Goal: Transaction & Acquisition: Purchase product/service

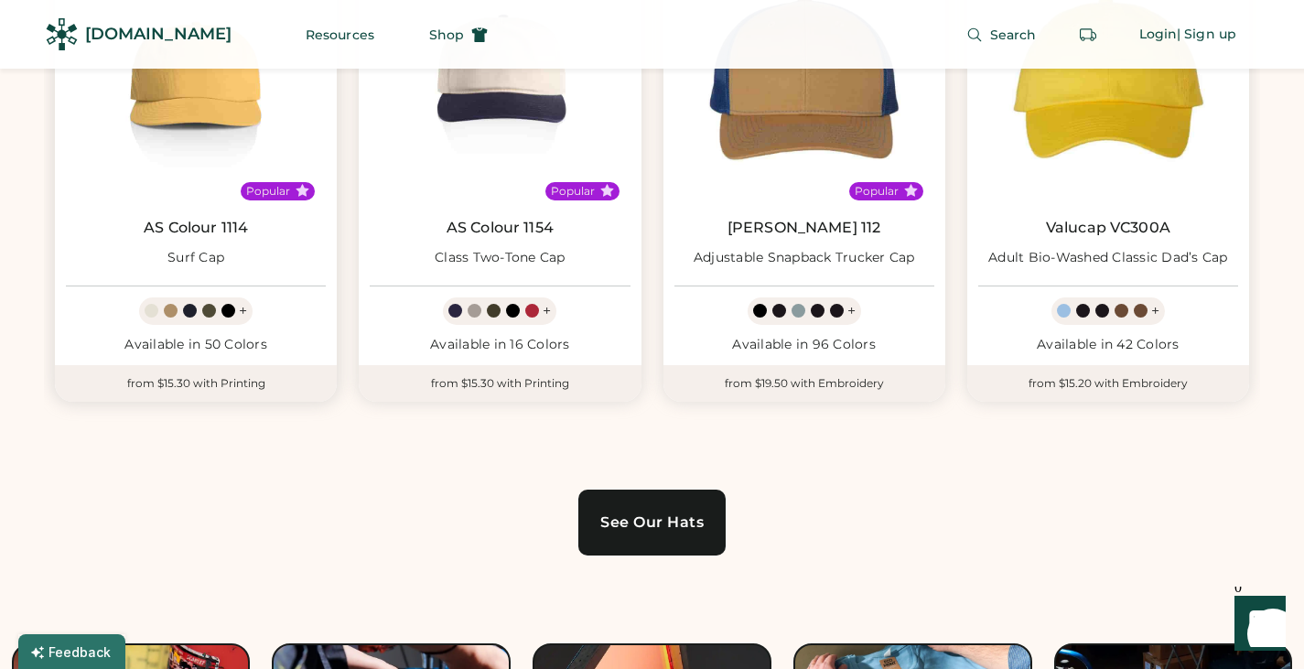
scroll to position [1160, 0]
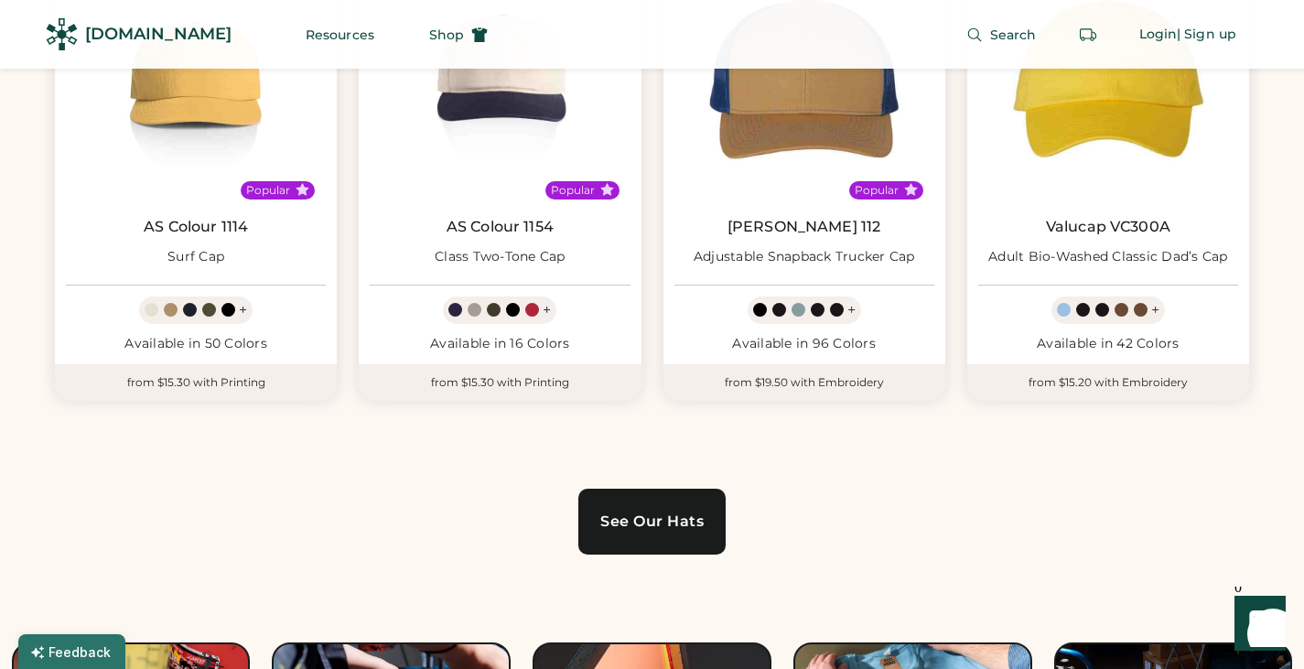
click at [611, 509] on link "See Our Hats" at bounding box center [651, 522] width 147 height 66
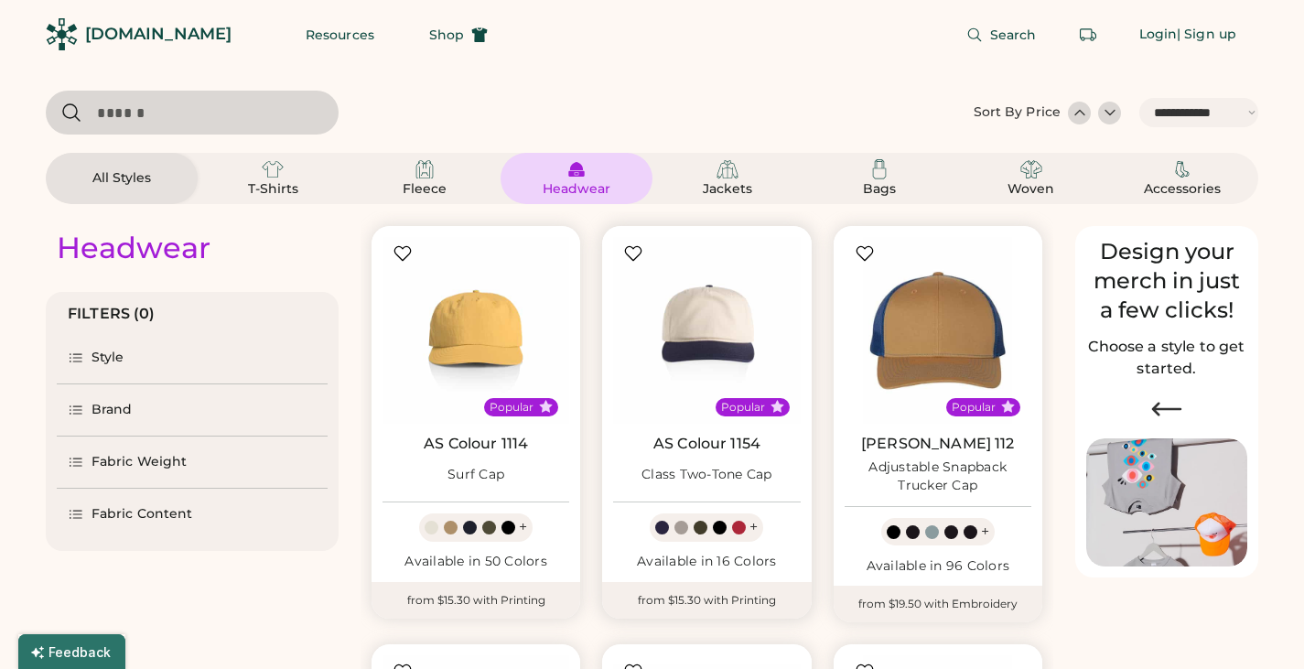
select select "*****"
select select "*"
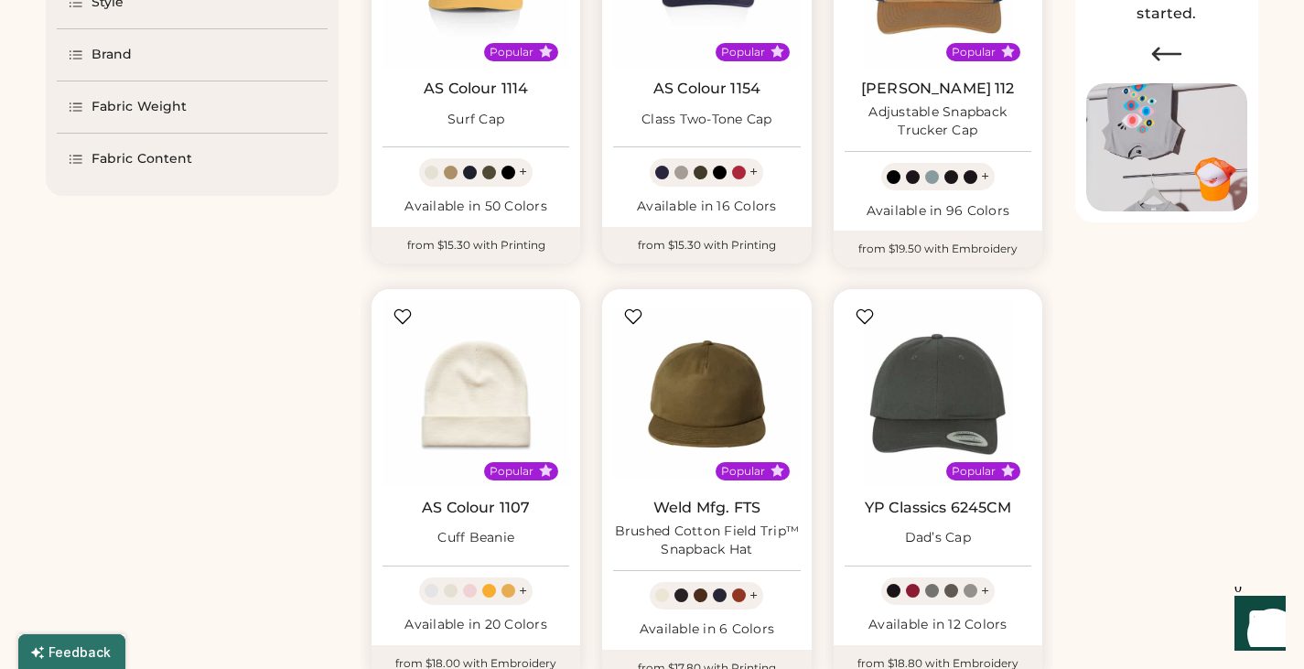
select select "*****"
select select "*"
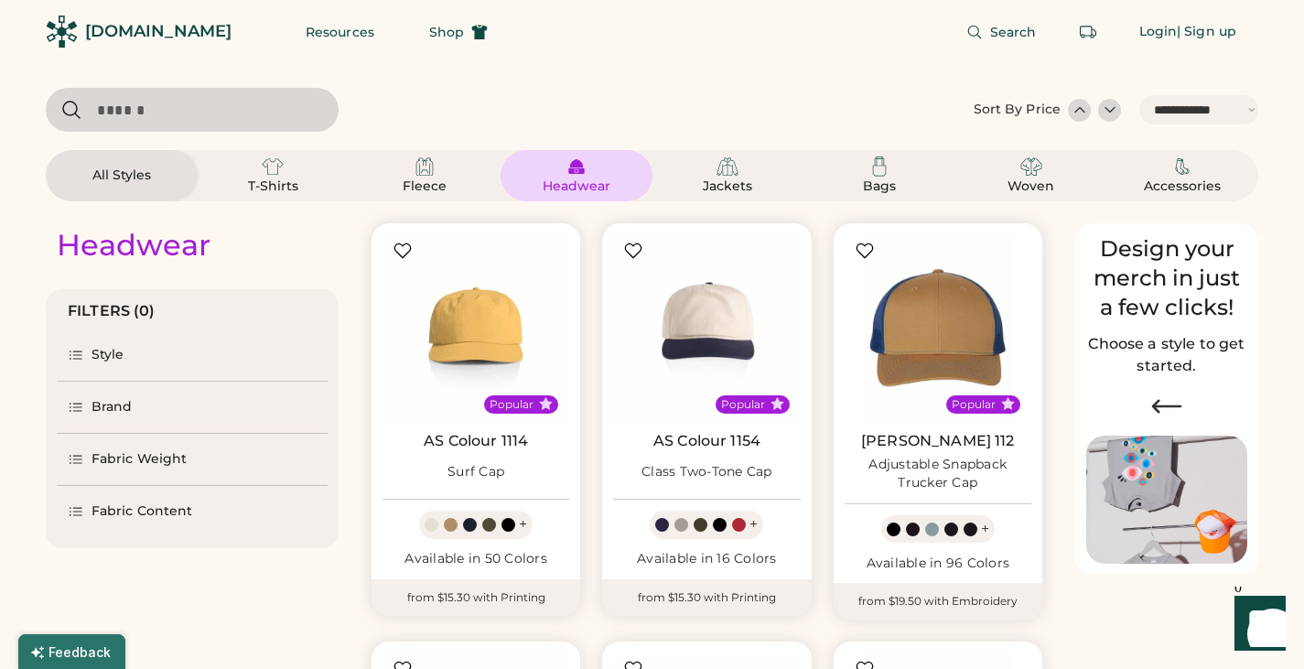
scroll to position [0, 0]
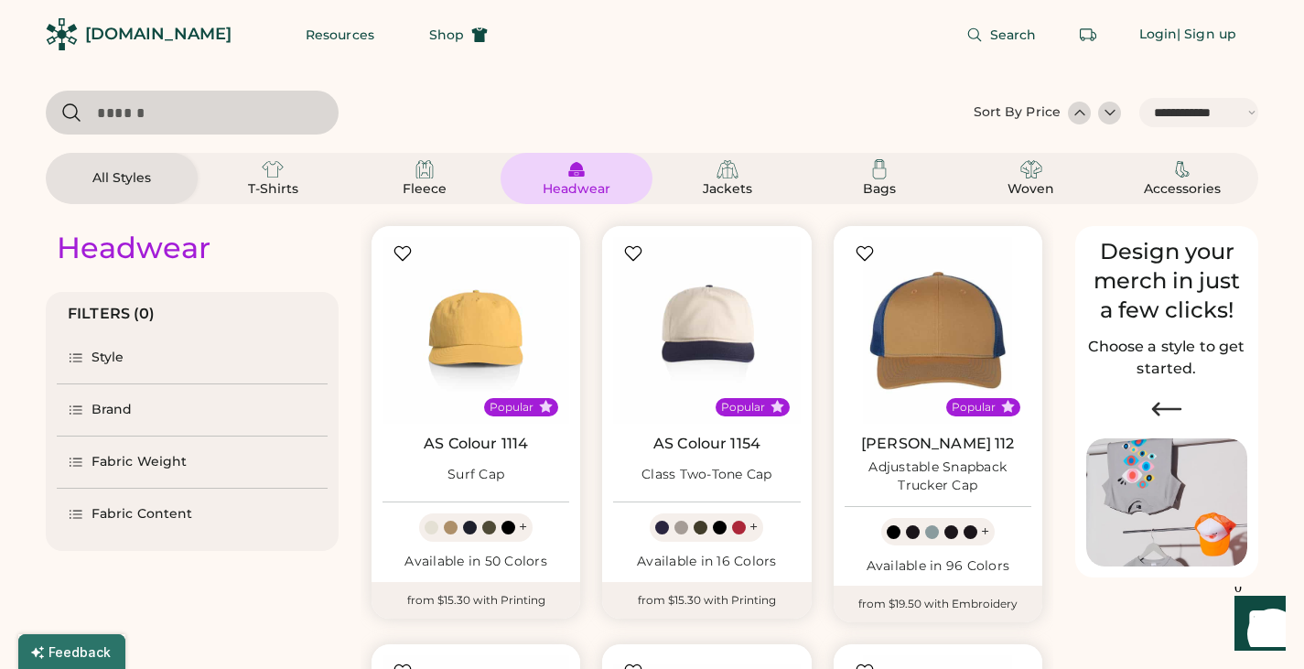
click at [96, 359] on div "Style" at bounding box center [108, 358] width 33 height 18
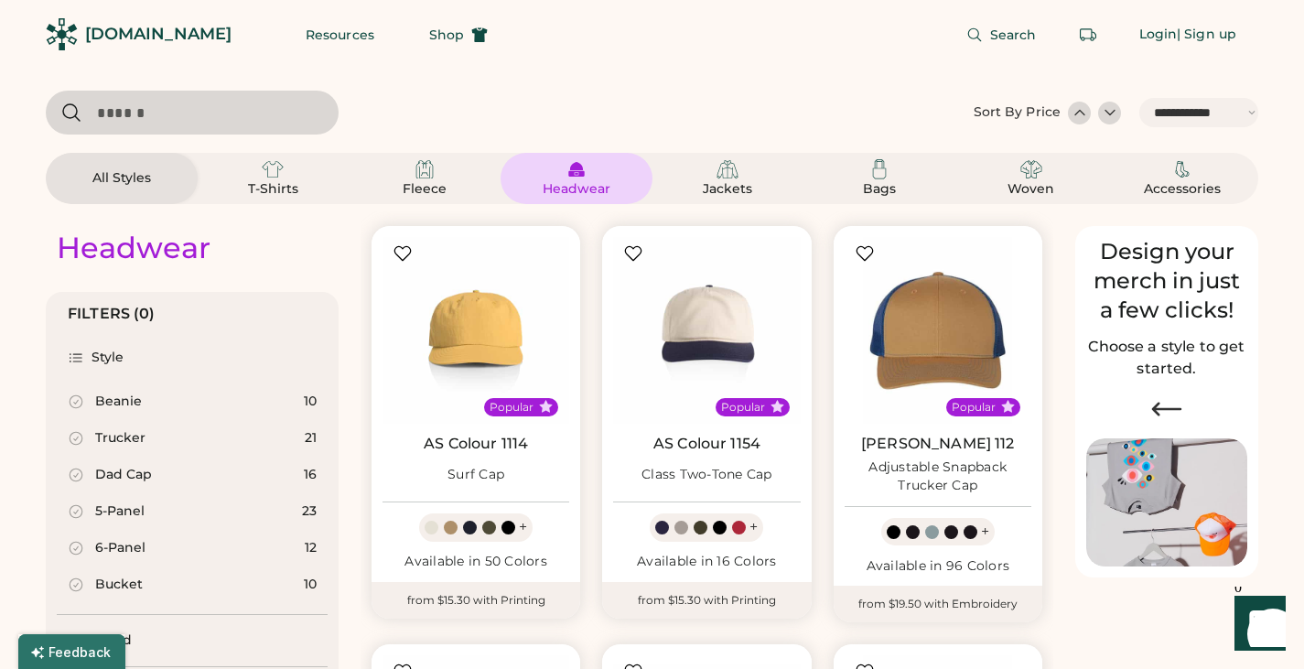
click at [80, 403] on icon at bounding box center [76, 402] width 16 height 16
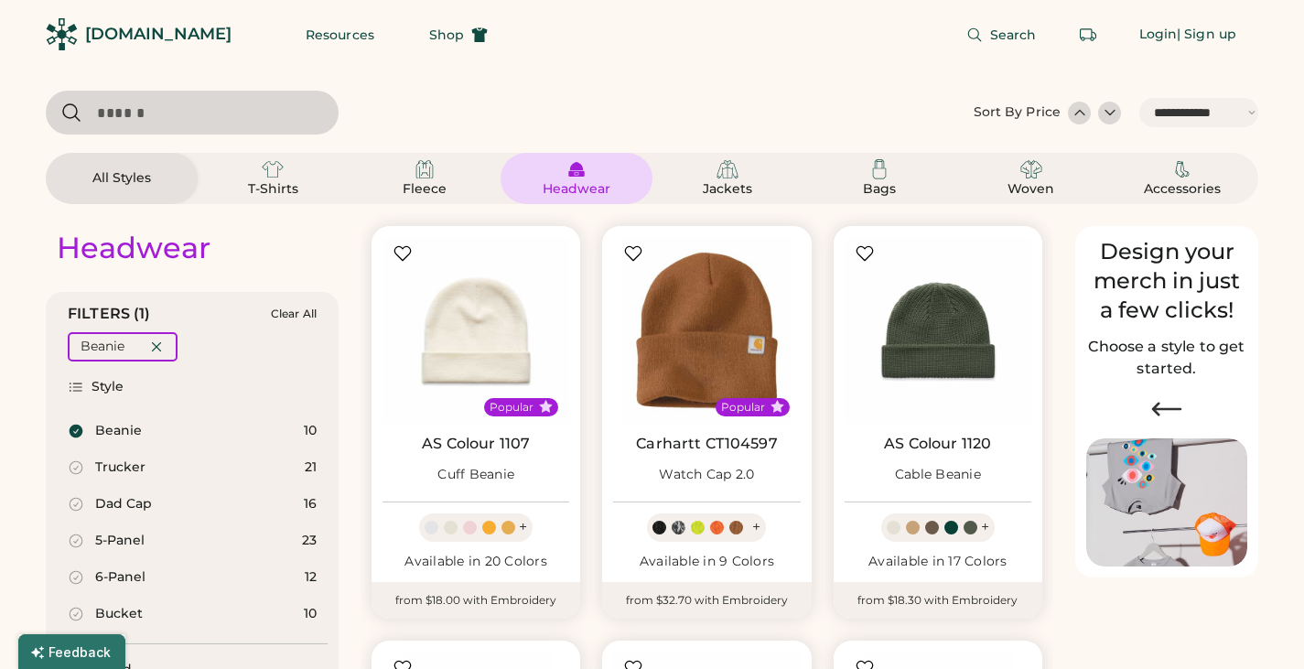
click at [77, 425] on icon at bounding box center [77, 432] width 14 height 14
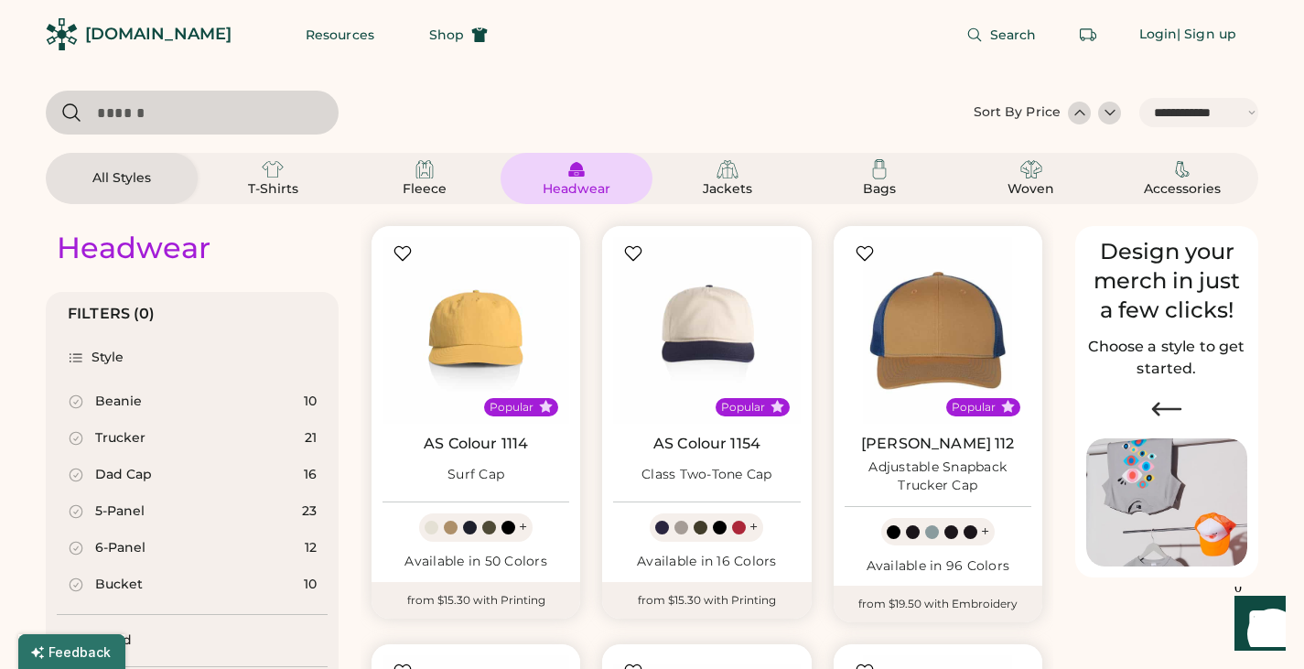
click at [77, 438] on icon at bounding box center [76, 438] width 13 height 13
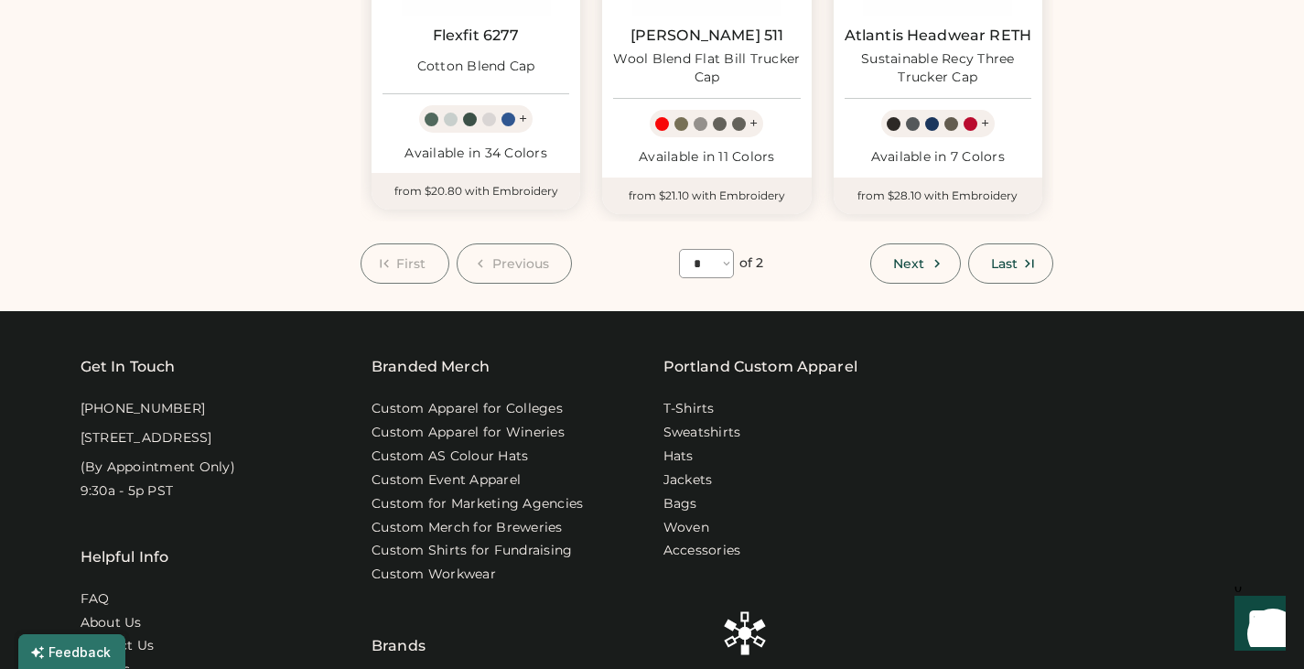
scroll to position [1674, 0]
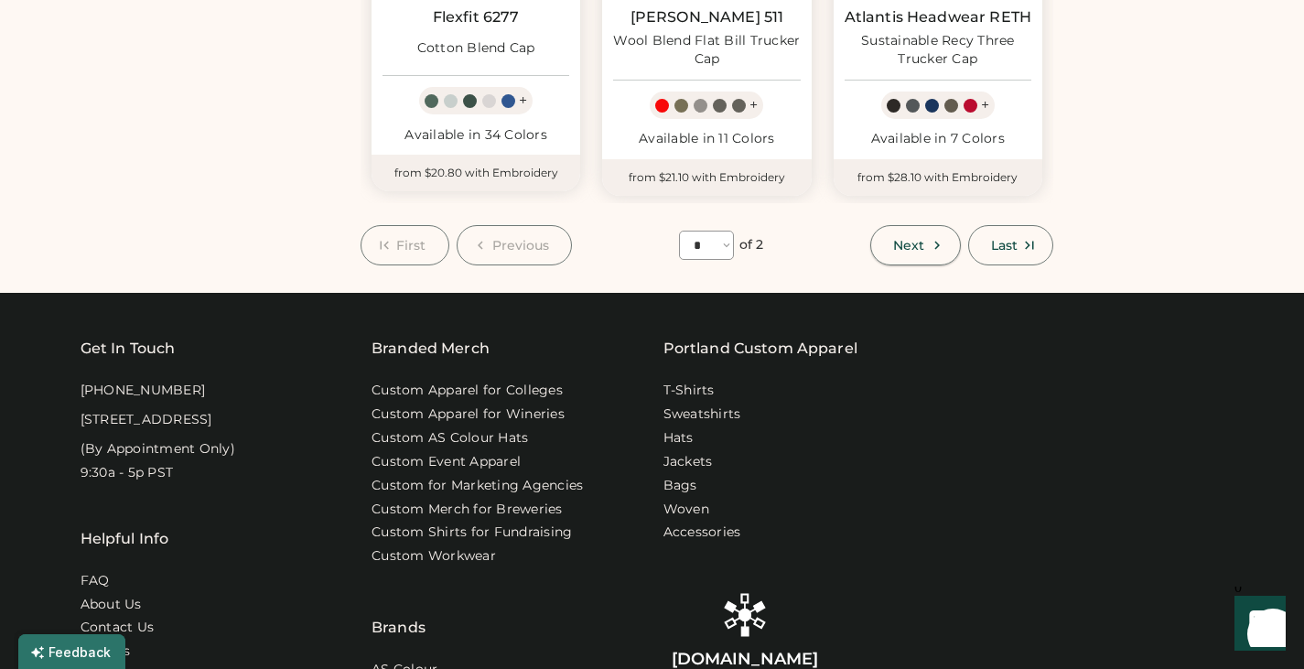
click at [930, 248] on icon at bounding box center [937, 245] width 16 height 16
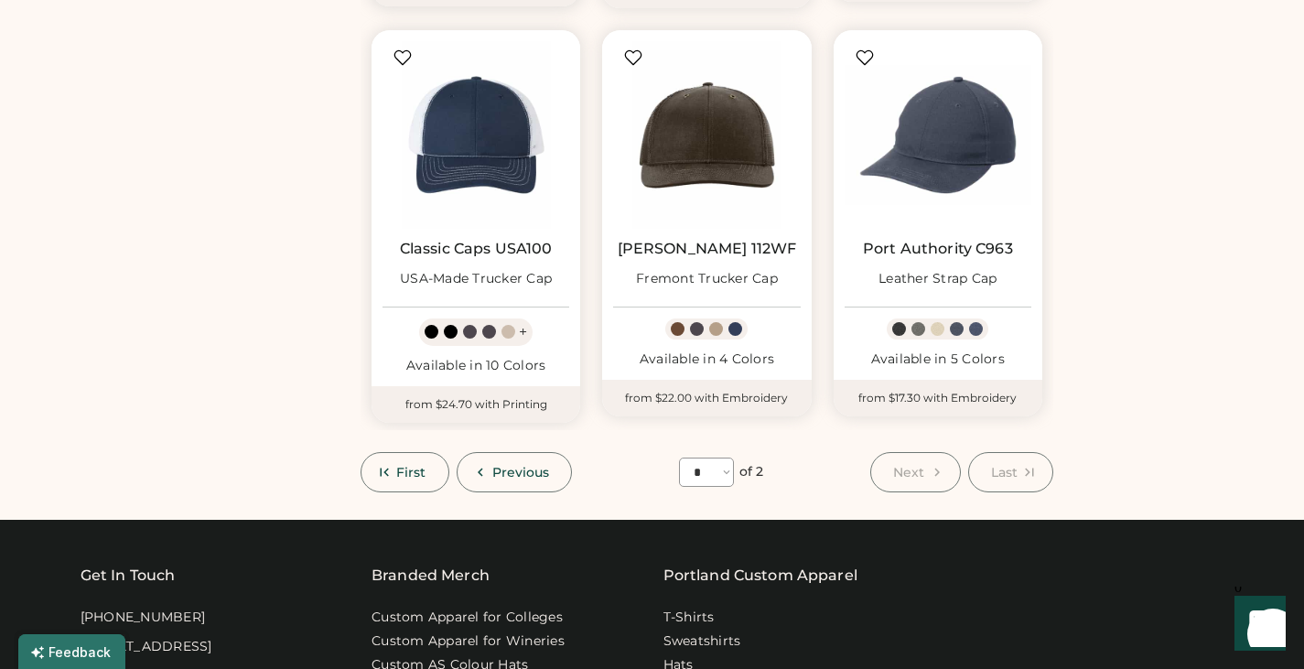
scroll to position [1031, 0]
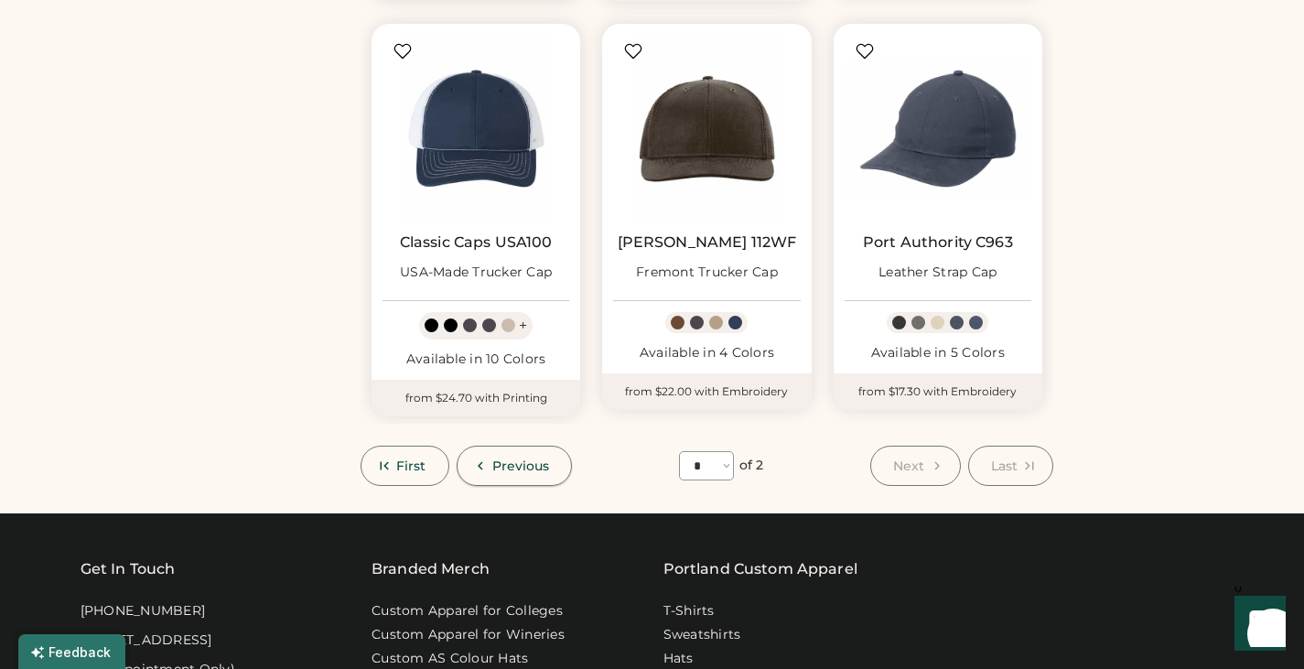
click at [500, 466] on span "Previous" at bounding box center [521, 465] width 58 height 13
select select "*"
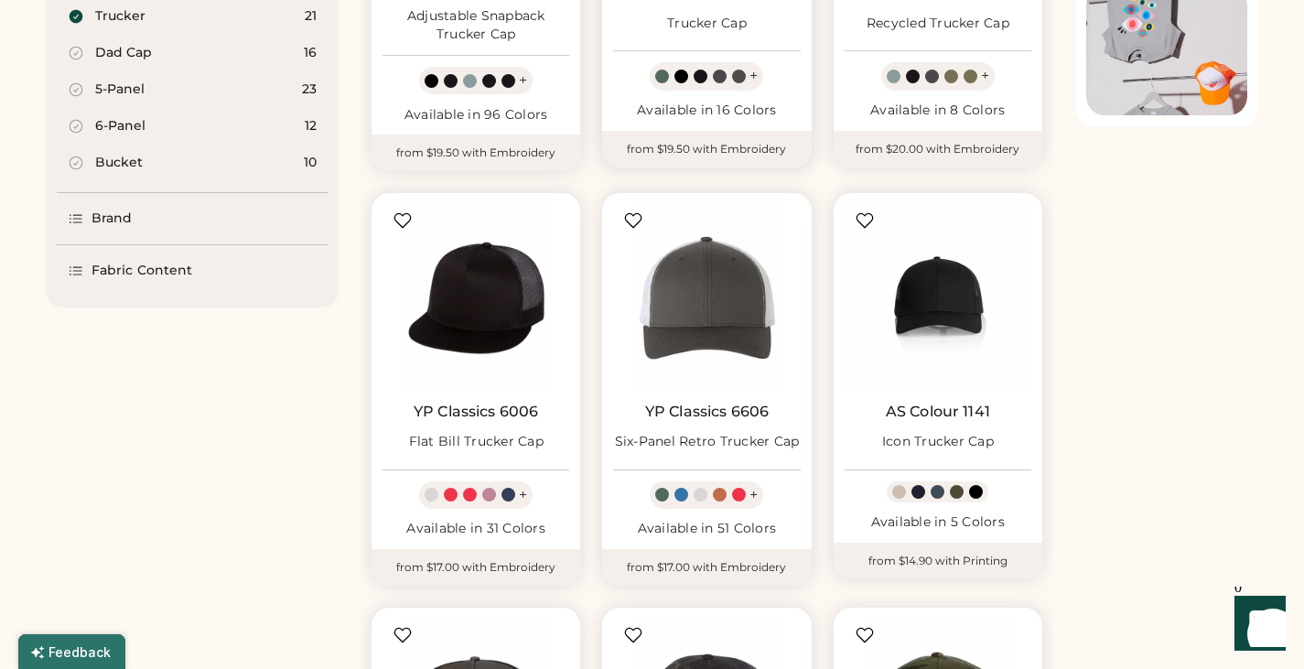
scroll to position [453, 0]
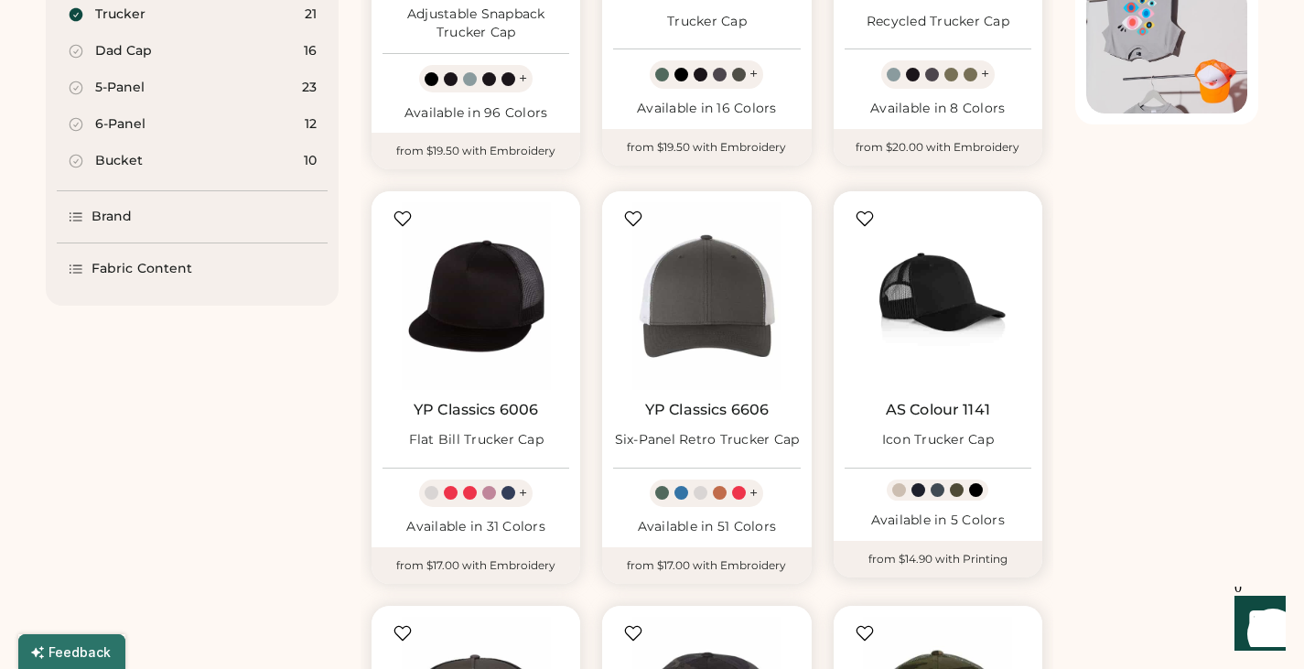
click at [906, 264] on img at bounding box center [938, 295] width 187 height 187
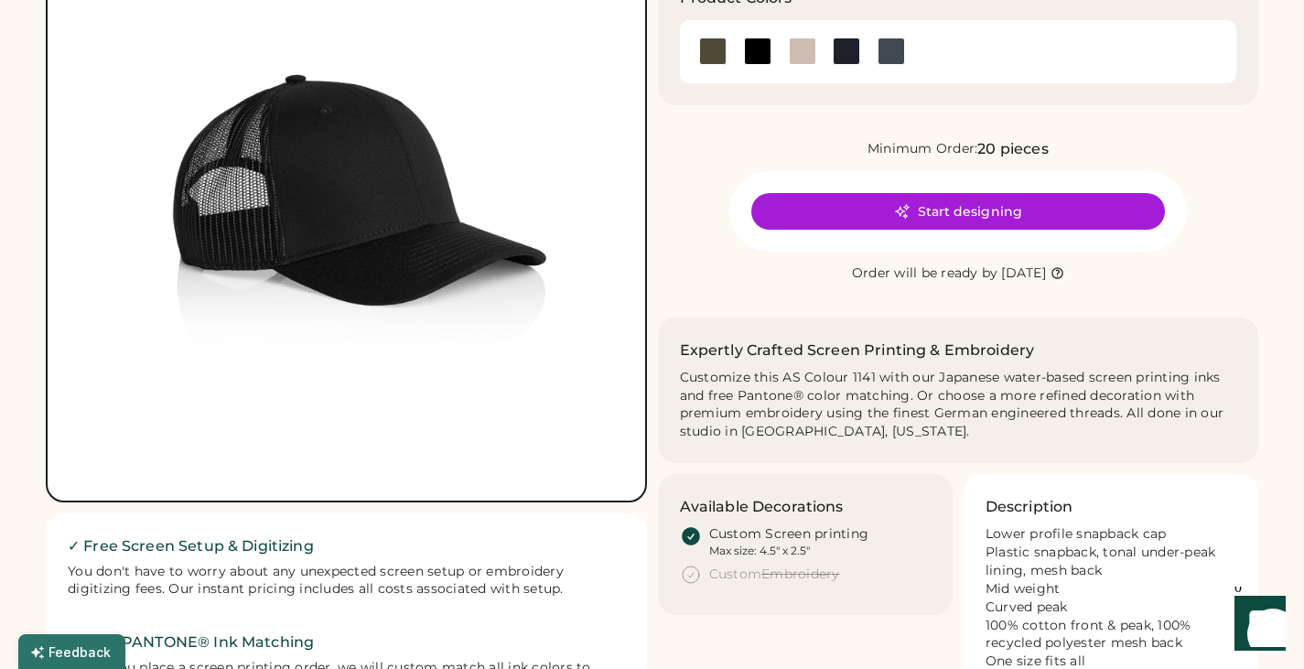
scroll to position [190, 0]
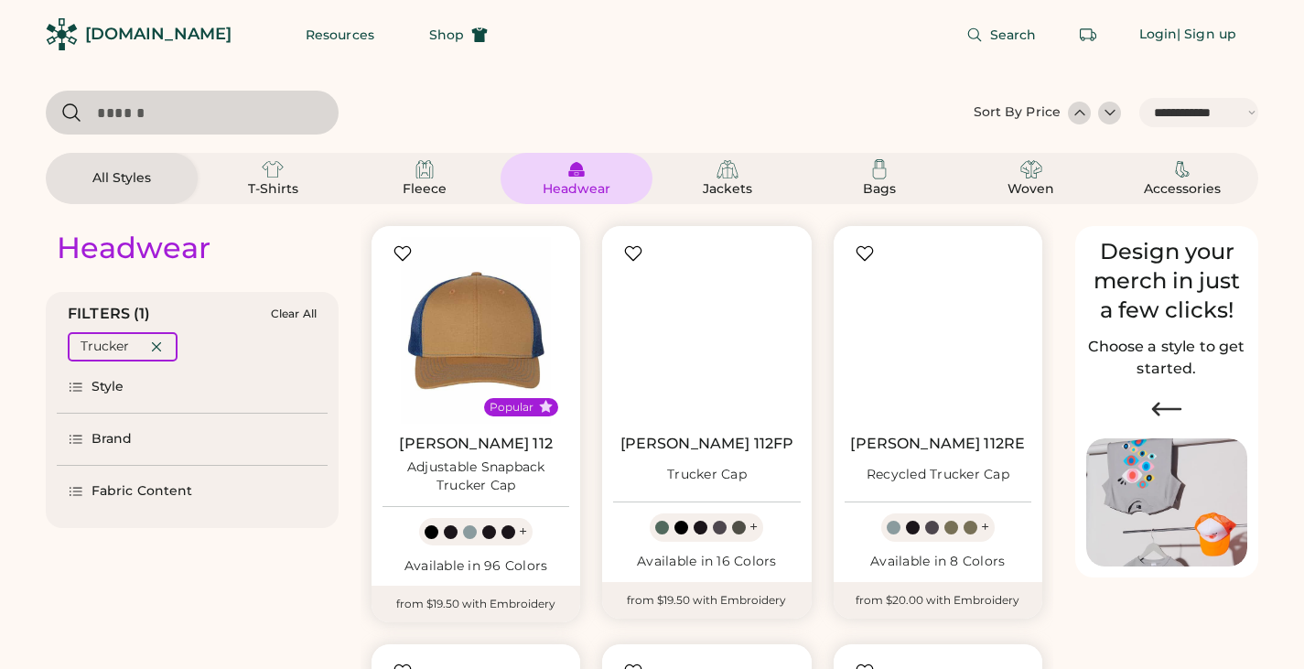
select select "*****"
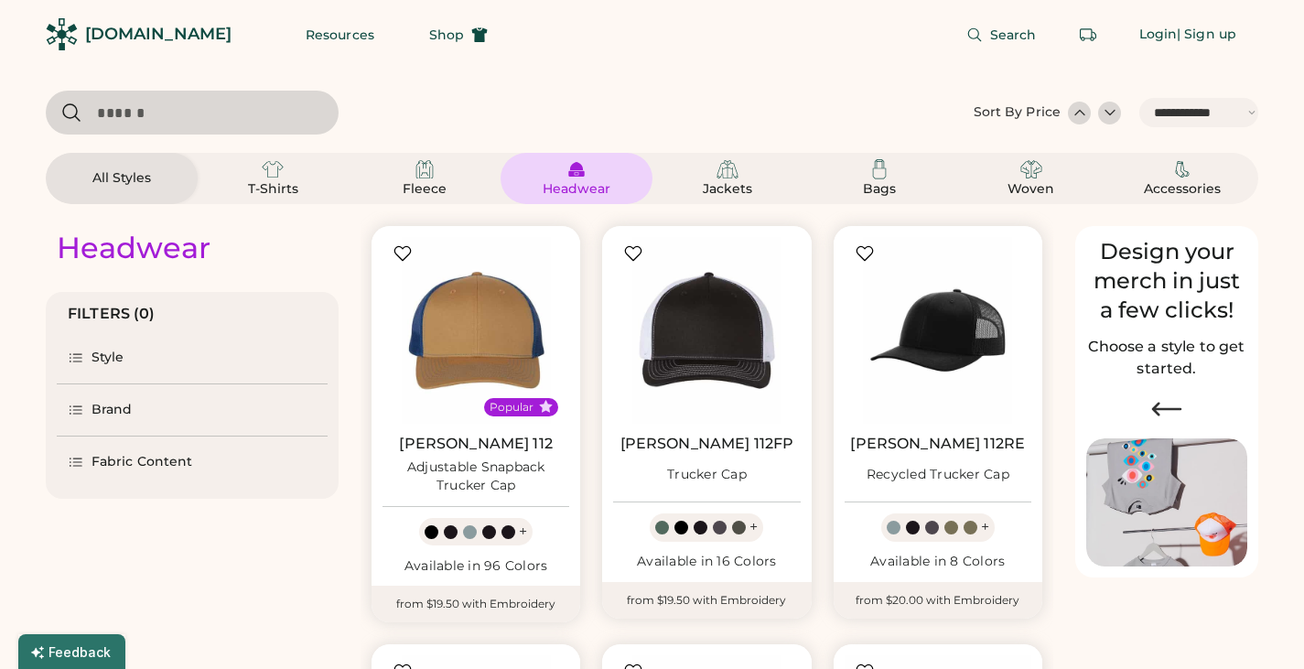
select select "*"
